Goal: Information Seeking & Learning: Learn about a topic

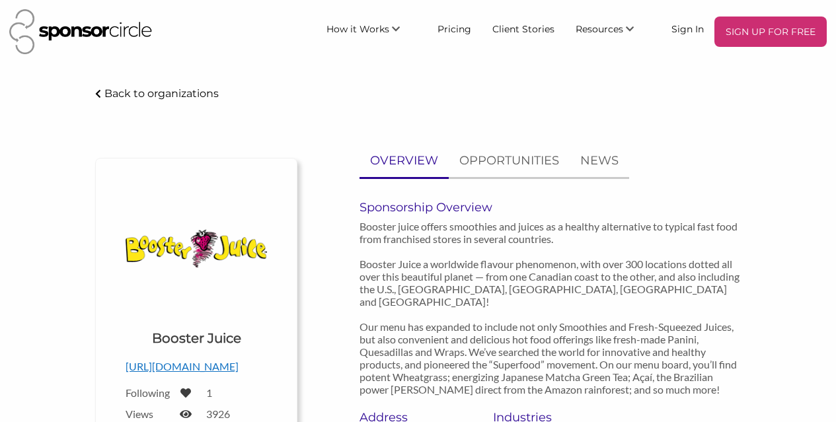
click at [110, 91] on p "Back to organizations" at bounding box center [161, 93] width 114 height 13
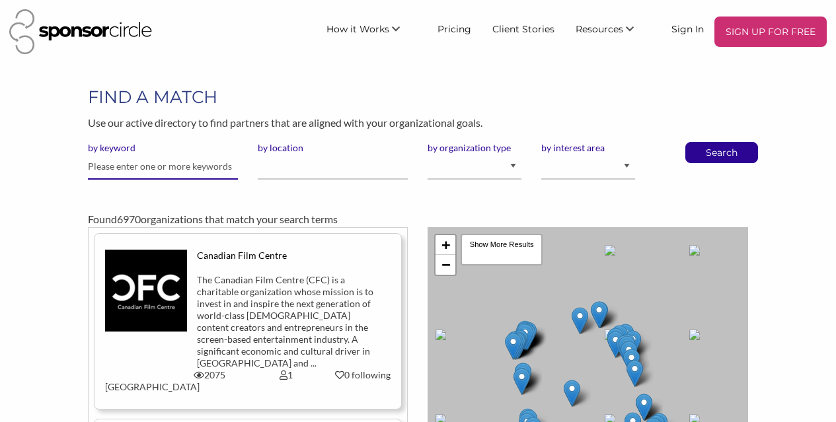
click at [186, 172] on input "text" at bounding box center [163, 167] width 150 height 26
type input "competitive basketball"
click at [336, 167] on input "by location" at bounding box center [333, 167] width 150 height 26
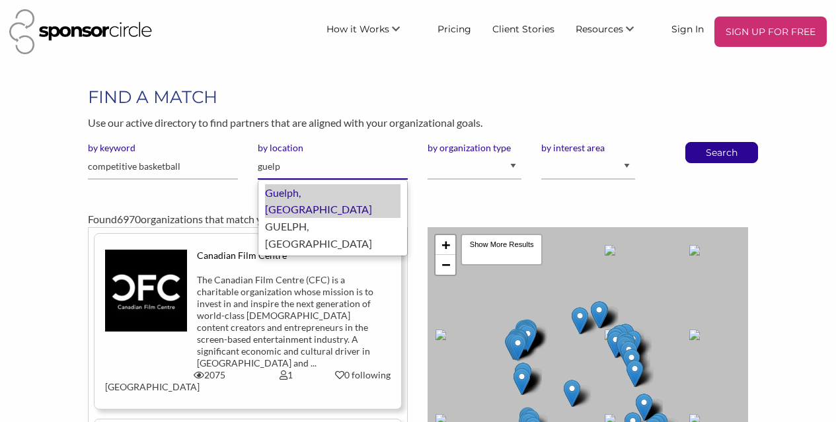
click at [332, 195] on div "Guelph, Canada" at bounding box center [332, 201] width 135 height 34
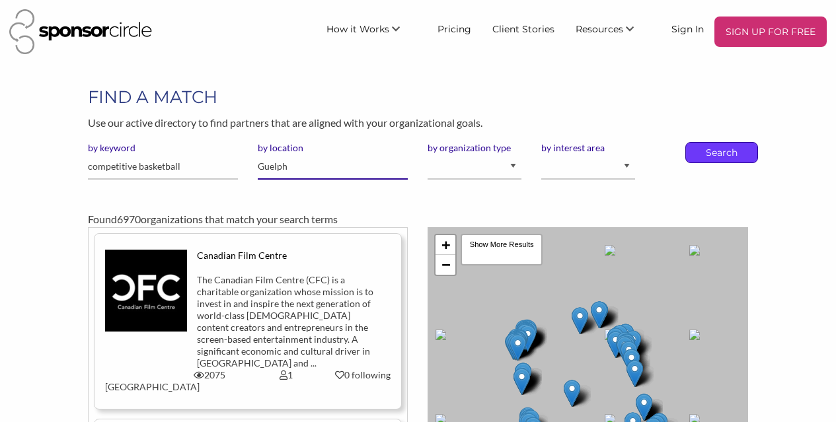
type input "Guelph"
click at [718, 152] on p "Search" at bounding box center [722, 153] width 44 height 20
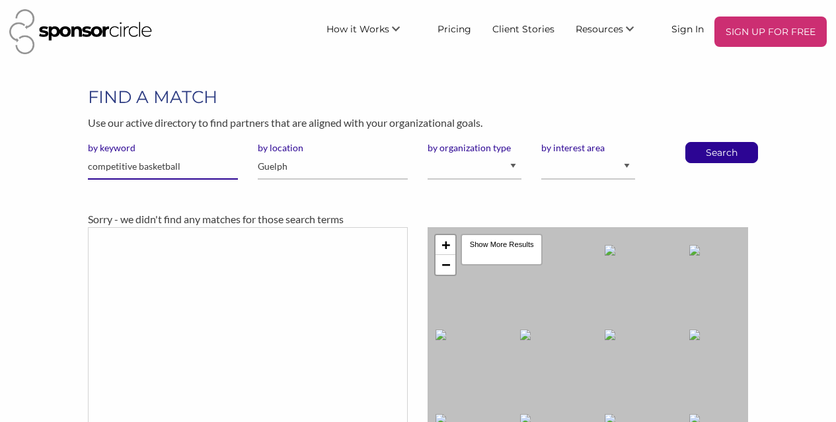
drag, startPoint x: 183, startPoint y: 168, endPoint x: 0, endPoint y: 170, distance: 183.0
click at [0, 170] on div "FIND A MATCH Use our active directory to find partners that are aligned with yo…" at bounding box center [418, 335] width 836 height 501
click at [713, 151] on p "Search" at bounding box center [722, 153] width 44 height 20
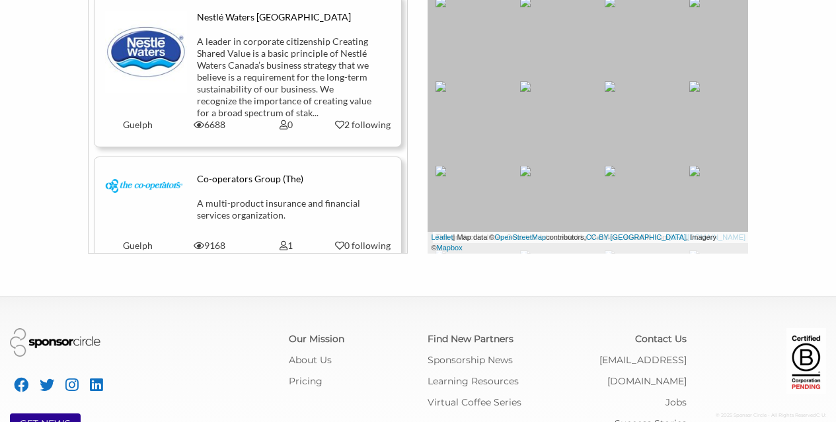
scroll to position [951, 0]
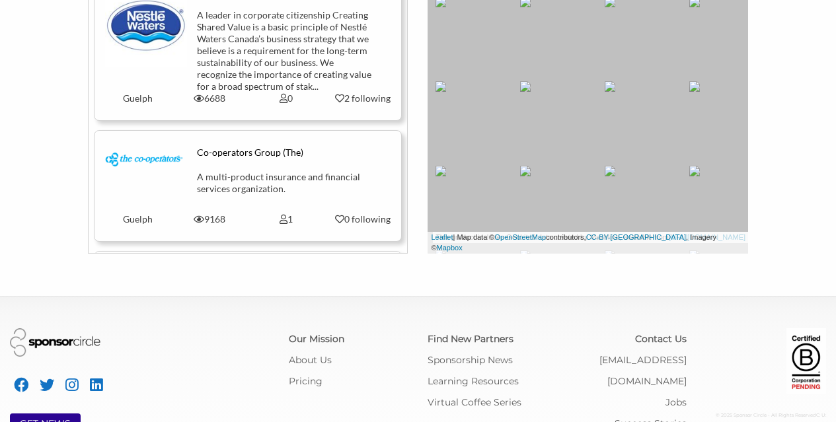
click at [312, 77] on div "A leader in corporate citizenship Creating Shared Value is a basic principle of…" at bounding box center [286, 50] width 178 height 83
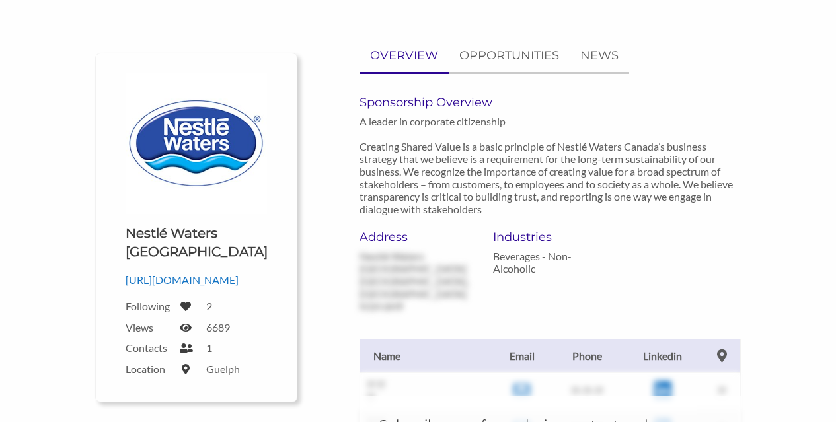
scroll to position [95, 0]
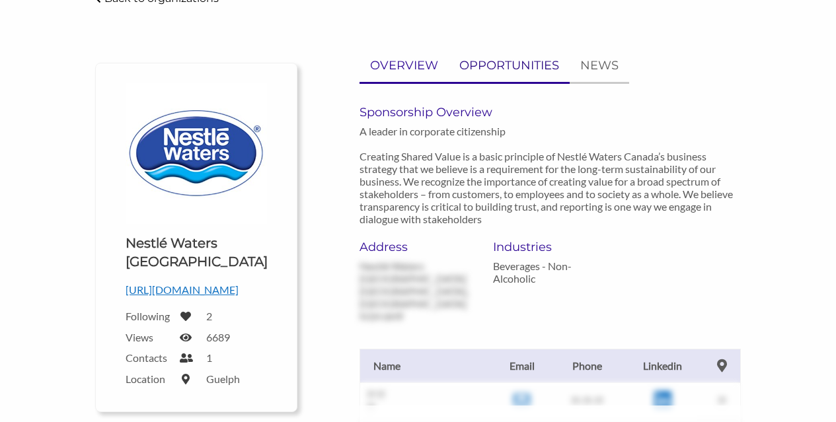
click at [506, 75] on p "OPPORTUNITIES" at bounding box center [509, 65] width 100 height 19
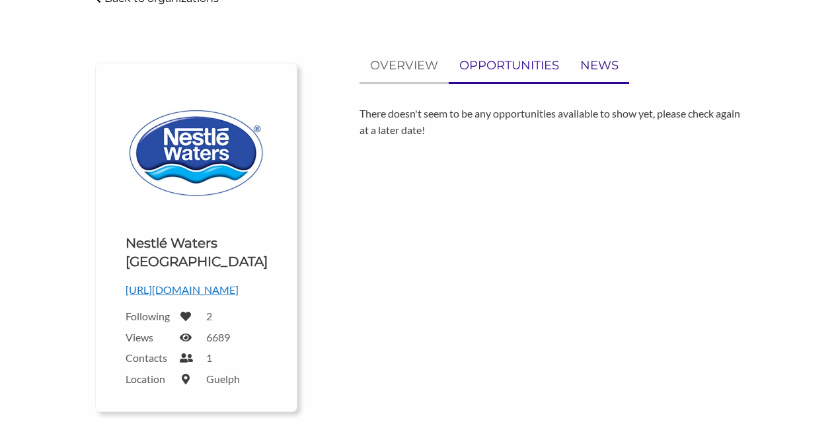
click at [618, 69] on link "NEWS" at bounding box center [599, 66] width 59 height 32
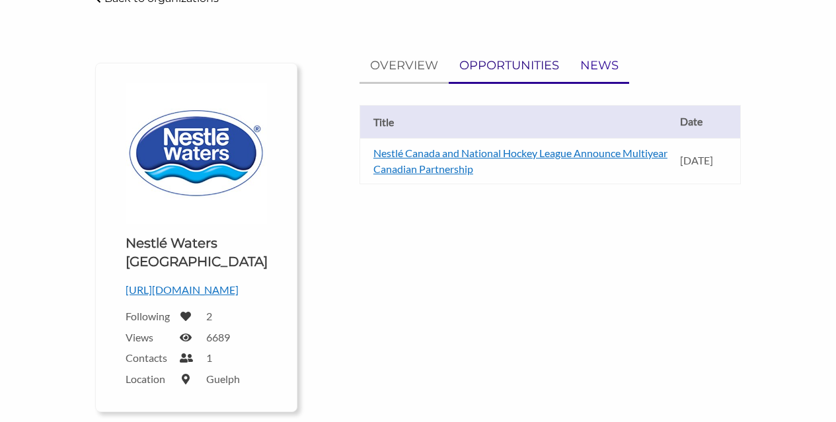
click at [503, 61] on p "OPPORTUNITIES" at bounding box center [509, 65] width 100 height 19
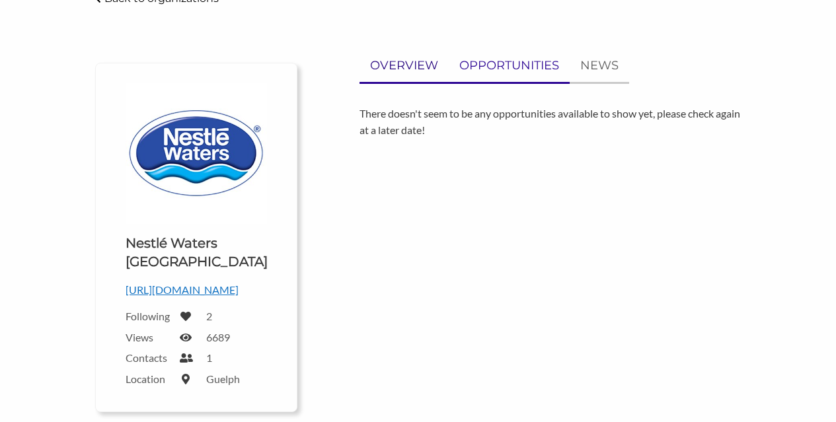
click at [393, 57] on p "OVERVIEW" at bounding box center [404, 65] width 68 height 19
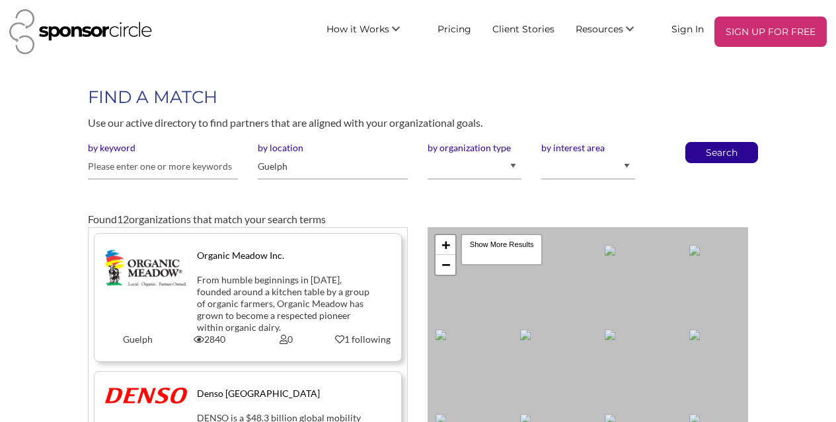
scroll to position [376, 0]
